Goal: Task Accomplishment & Management: Manage account settings

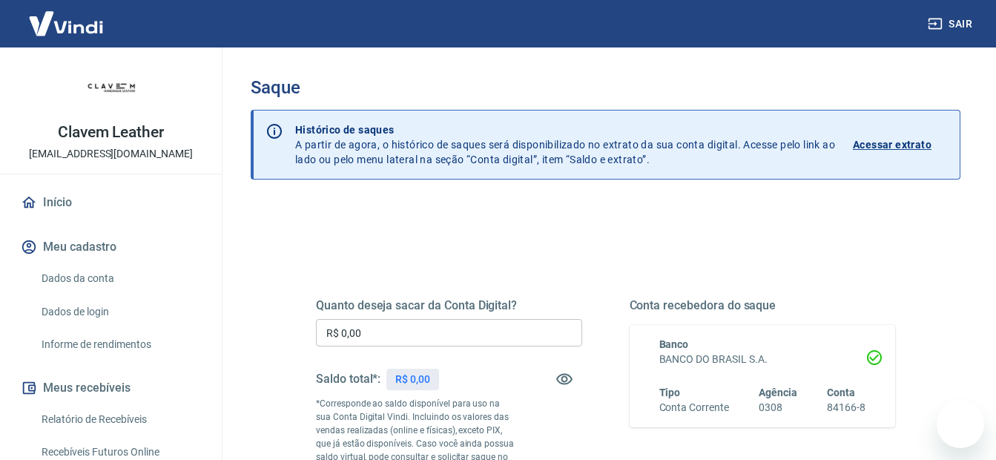
click at [426, 332] on input "R$ 0,00" at bounding box center [449, 332] width 266 height 27
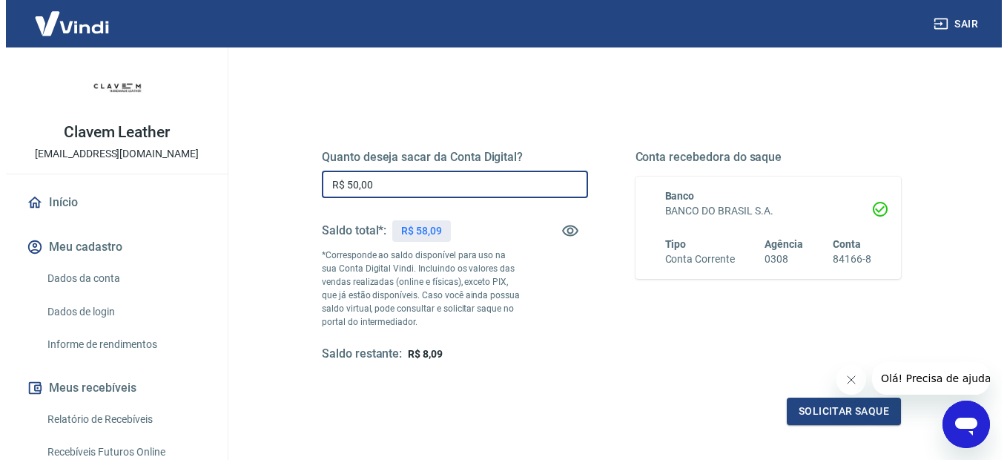
scroll to position [222, 0]
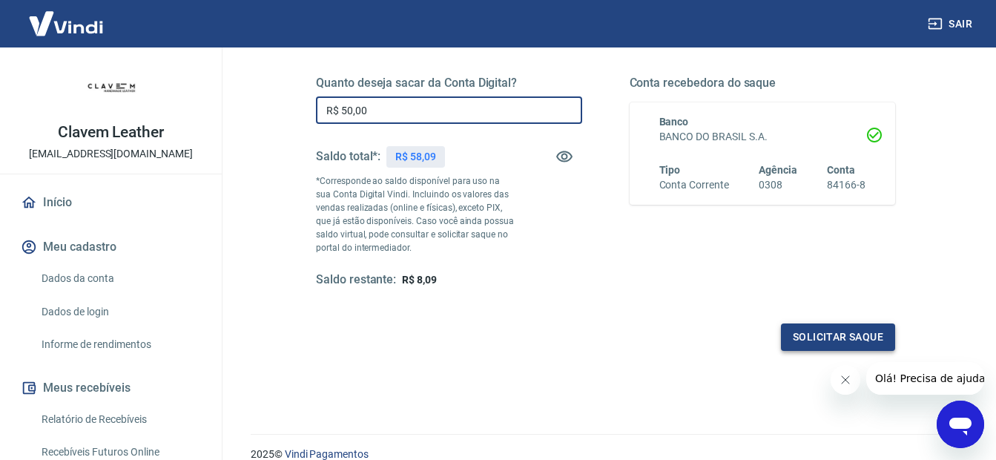
type input "R$ 50,00"
click at [854, 346] on button "Solicitar saque" at bounding box center [838, 336] width 114 height 27
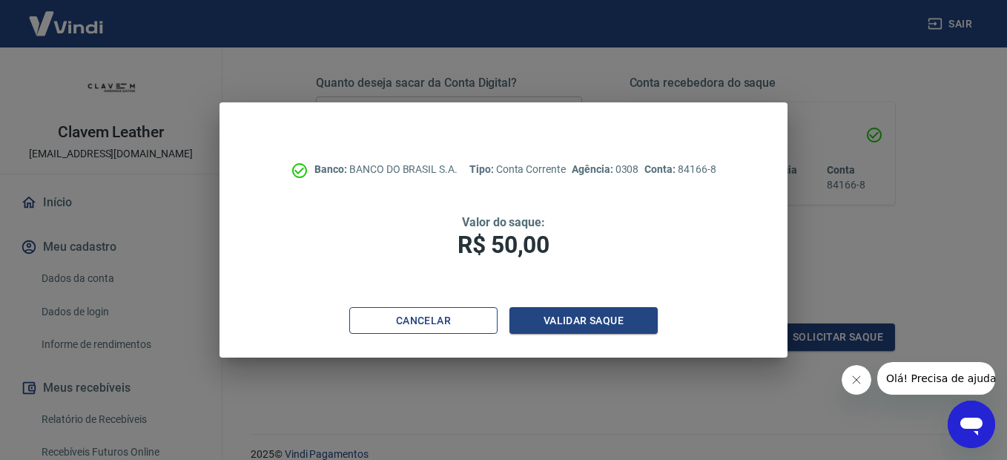
click at [481, 318] on button "Cancelar" at bounding box center [423, 320] width 148 height 27
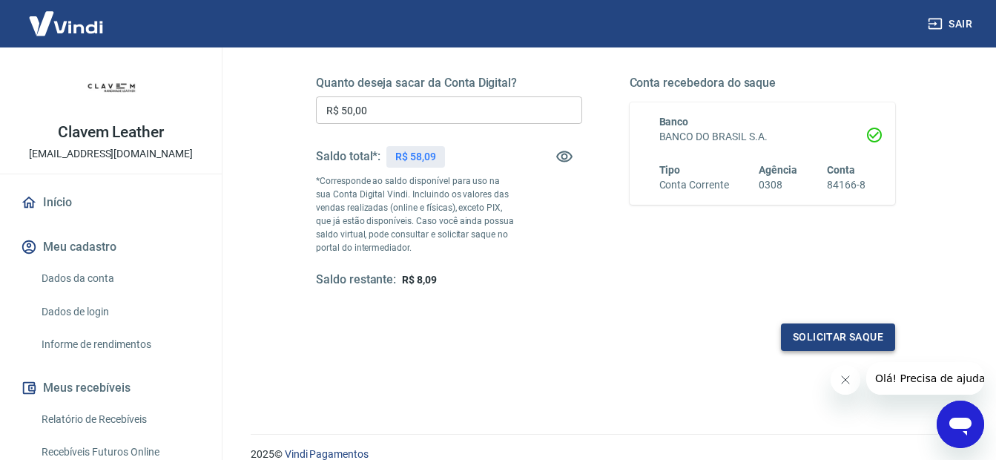
click at [849, 332] on button "Solicitar saque" at bounding box center [838, 336] width 114 height 27
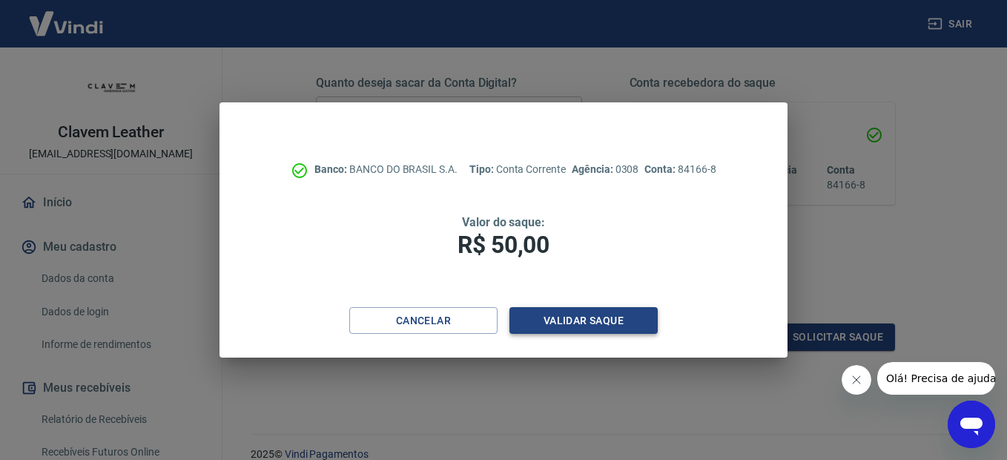
click at [617, 317] on button "Validar saque" at bounding box center [583, 320] width 148 height 27
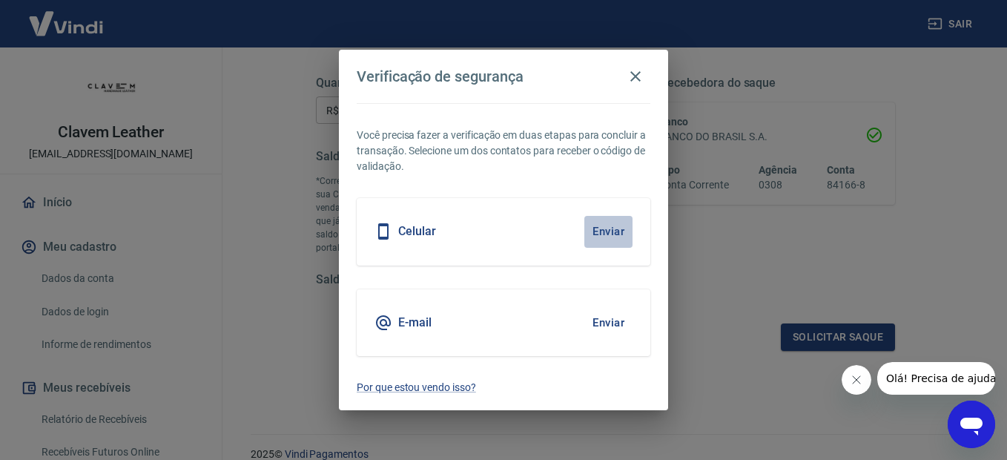
click at [611, 231] on button "Enviar" at bounding box center [608, 231] width 48 height 31
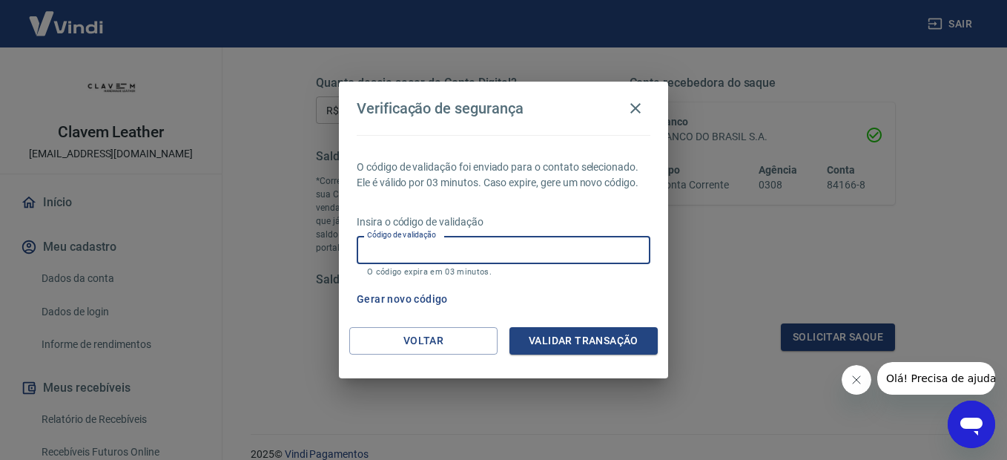
click at [576, 244] on input "Código de validação" at bounding box center [504, 249] width 294 height 27
type input "328630"
click at [567, 332] on button "Validar transação" at bounding box center [583, 340] width 148 height 27
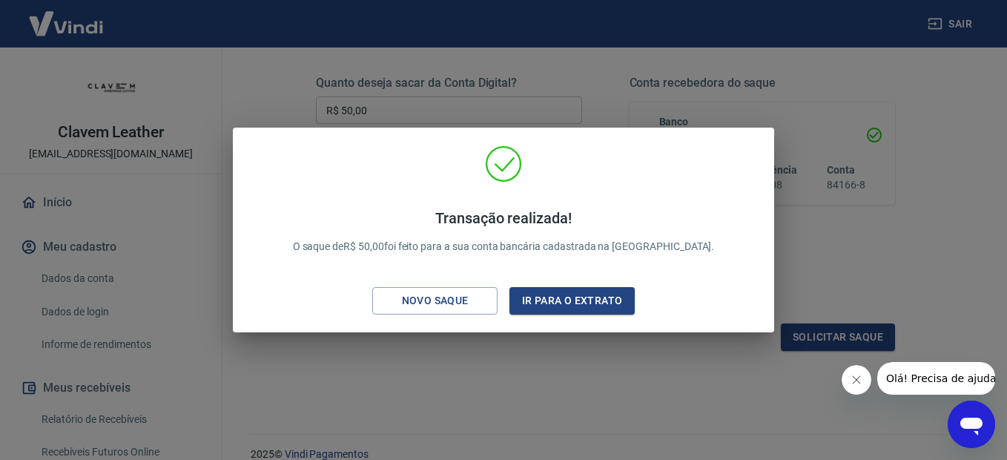
click at [484, 370] on div "Transação realizada! O saque de R$ 50,00 foi feito para a sua conta bancária ca…" at bounding box center [503, 230] width 1007 height 460
